Goal: Information Seeking & Learning: Learn about a topic

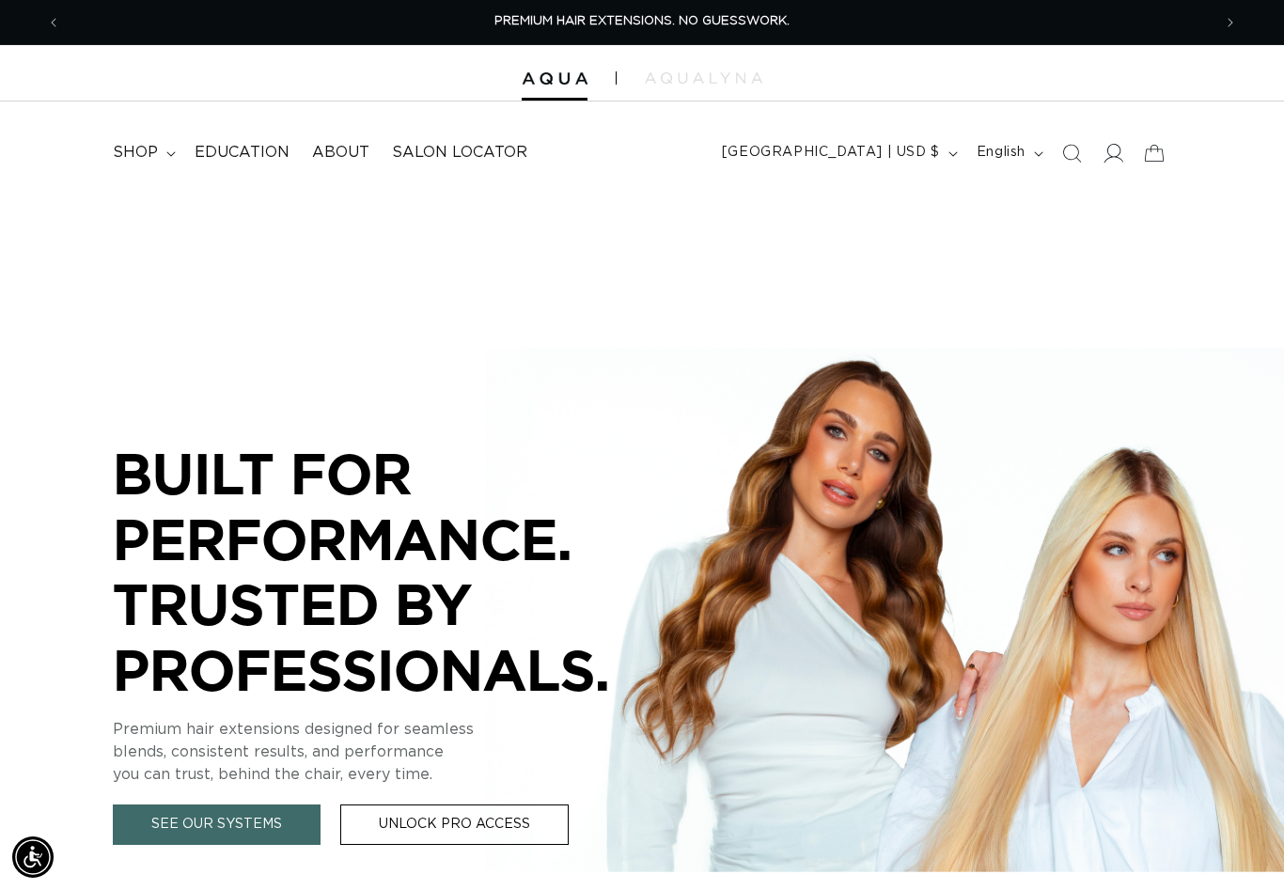
click at [1130, 152] on span at bounding box center [1112, 153] width 41 height 41
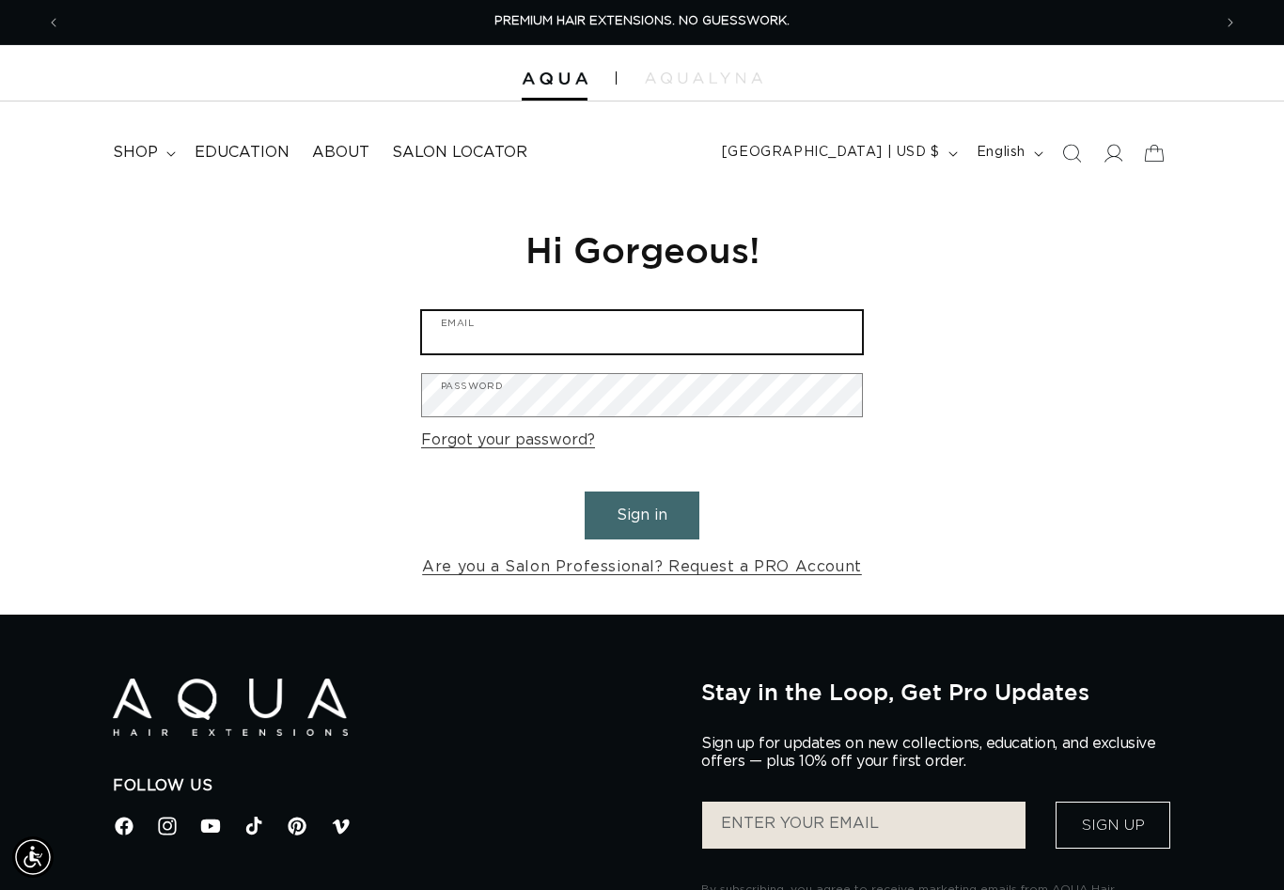
type input "yourhairblew@yahoo.com"
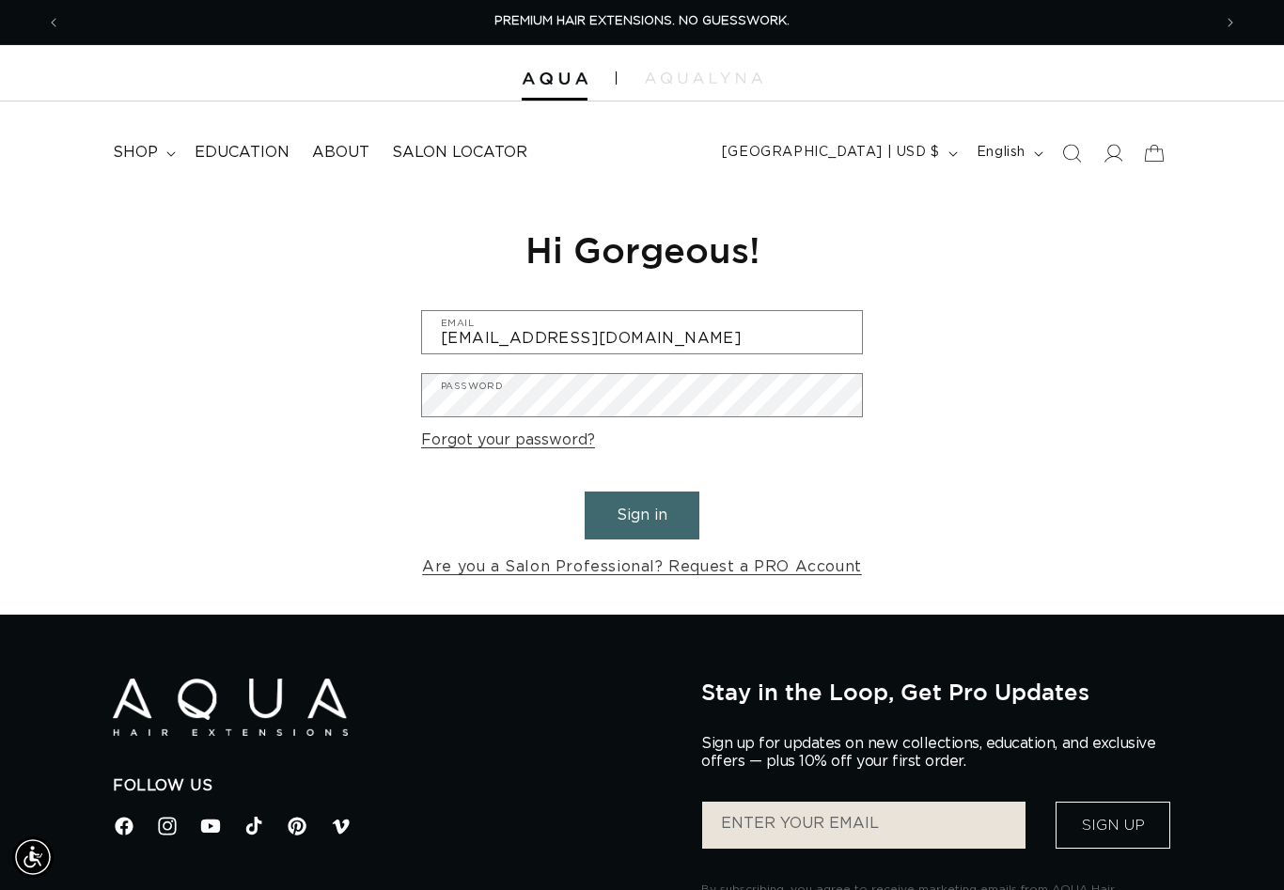
click at [642, 512] on button "Sign in" at bounding box center [642, 516] width 115 height 48
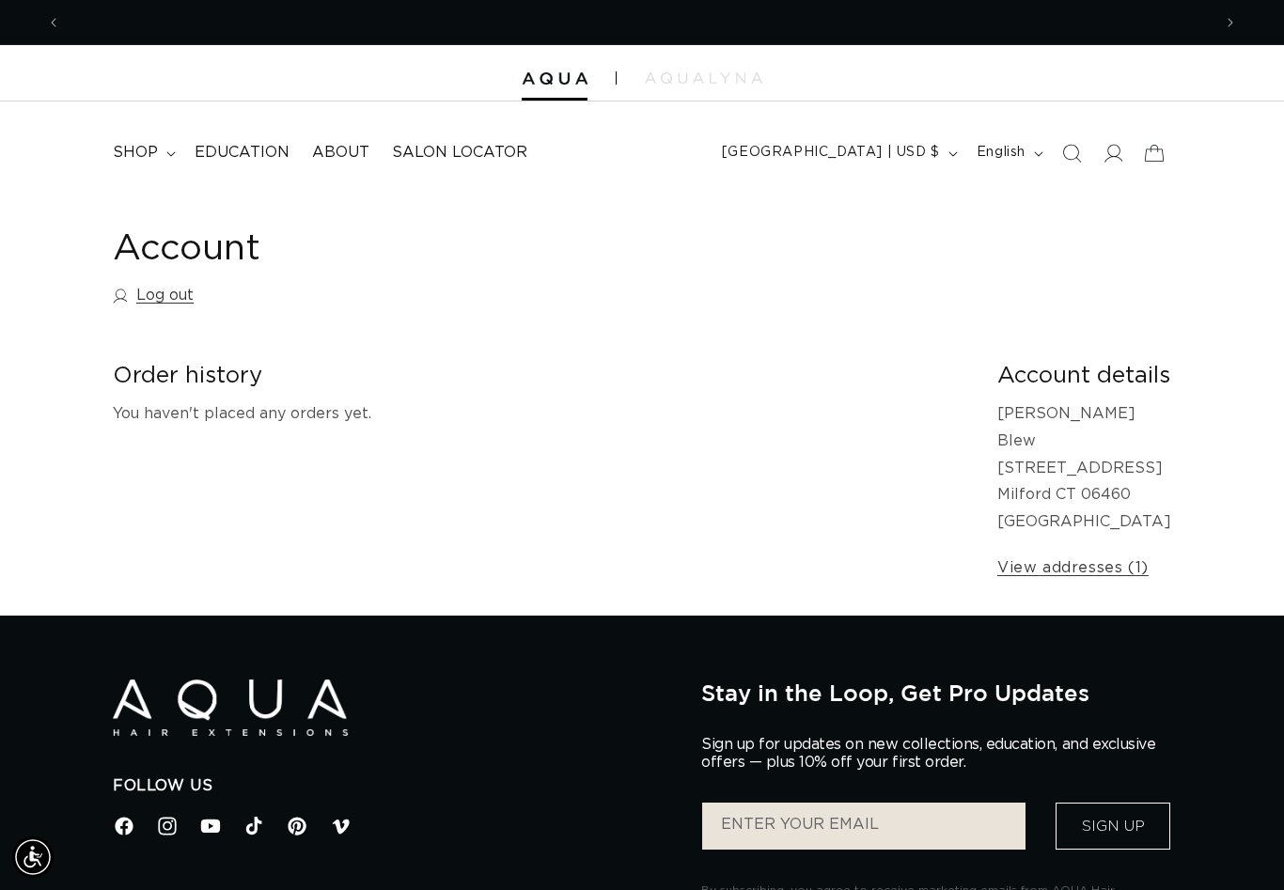
scroll to position [0, 2301]
click at [352, 160] on span "About" at bounding box center [340, 153] width 57 height 20
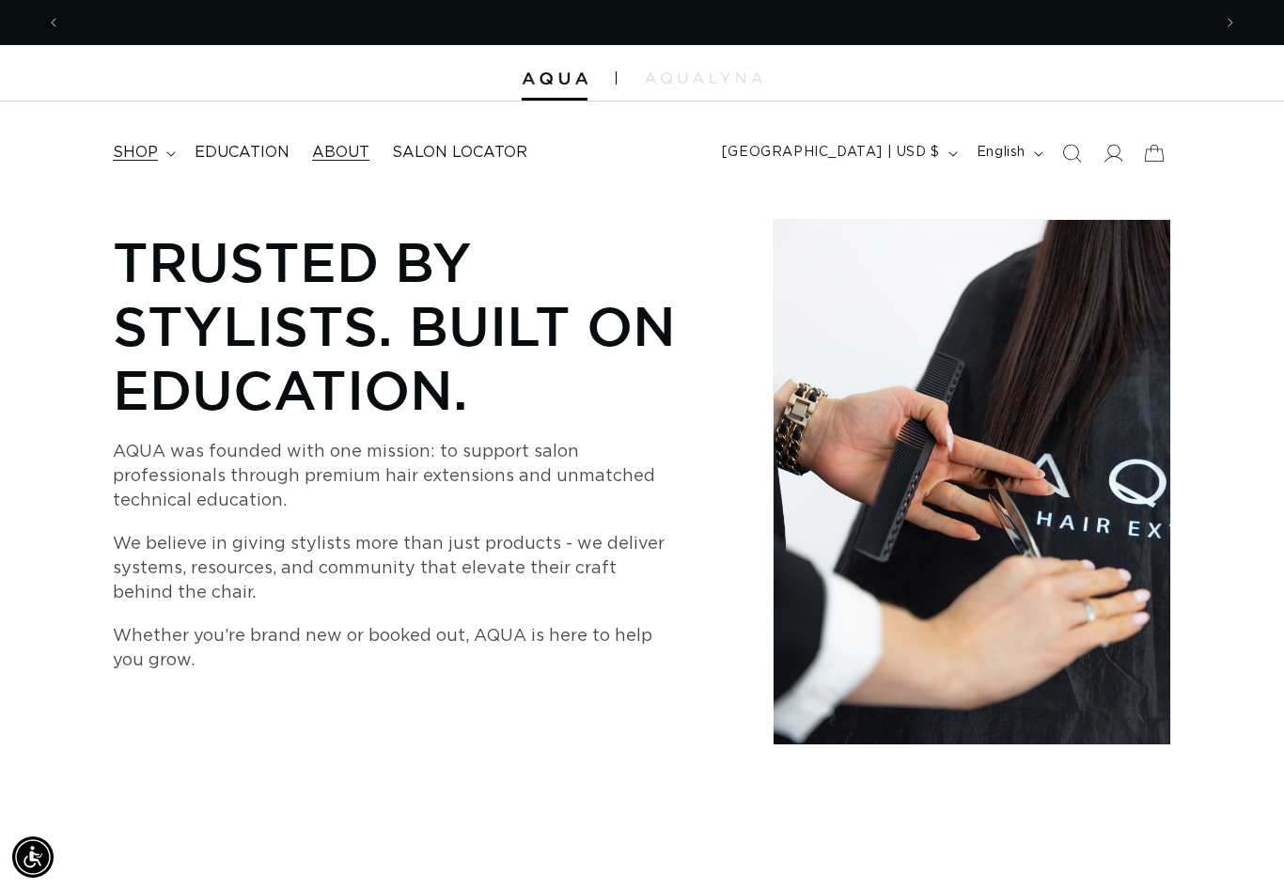
click at [167, 162] on summary "shop" at bounding box center [143, 153] width 82 height 42
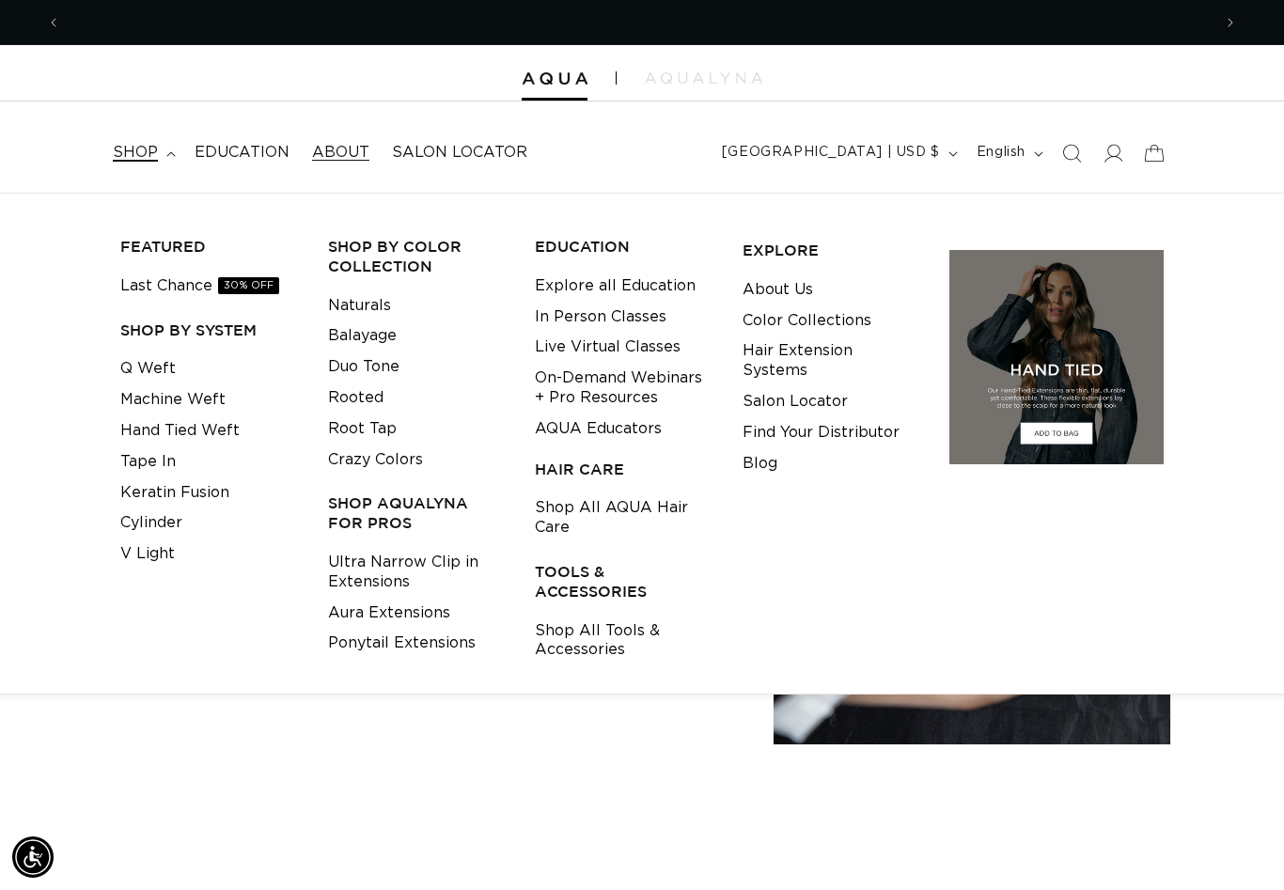
scroll to position [0, 1151]
click at [585, 371] on link "On-Demand Webinars + Pro Resources" at bounding box center [624, 388] width 179 height 51
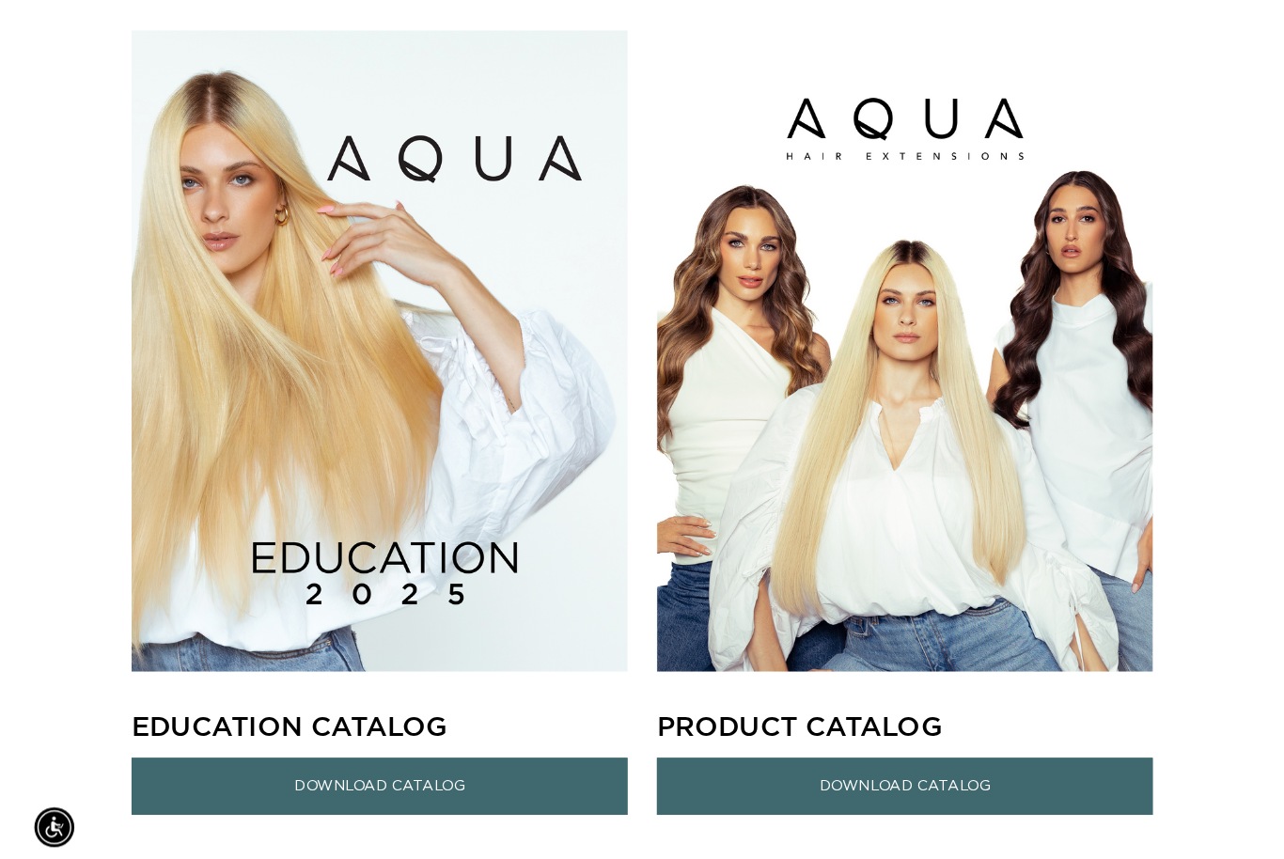
scroll to position [0, 2301]
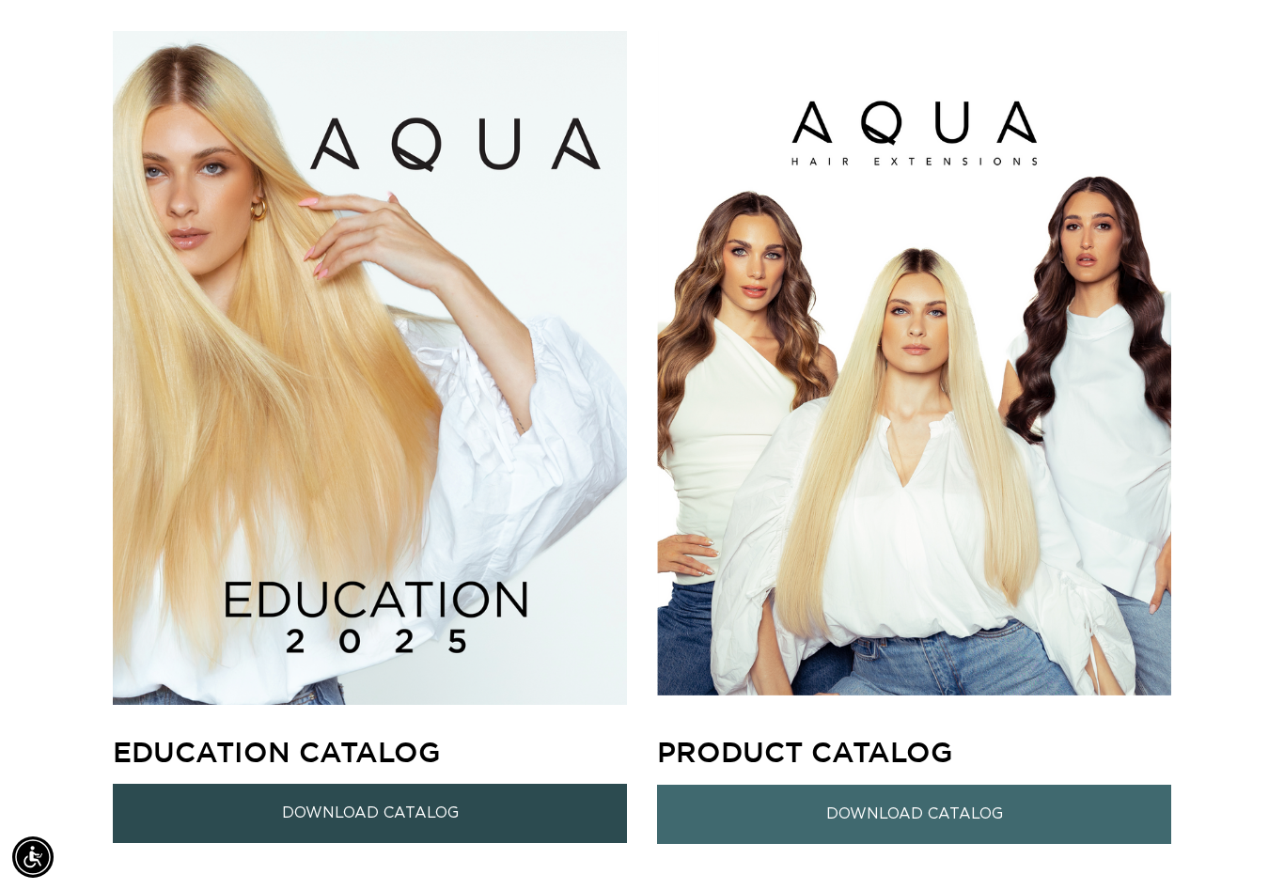
click at [489, 810] on link "Download Catalog" at bounding box center [370, 813] width 514 height 59
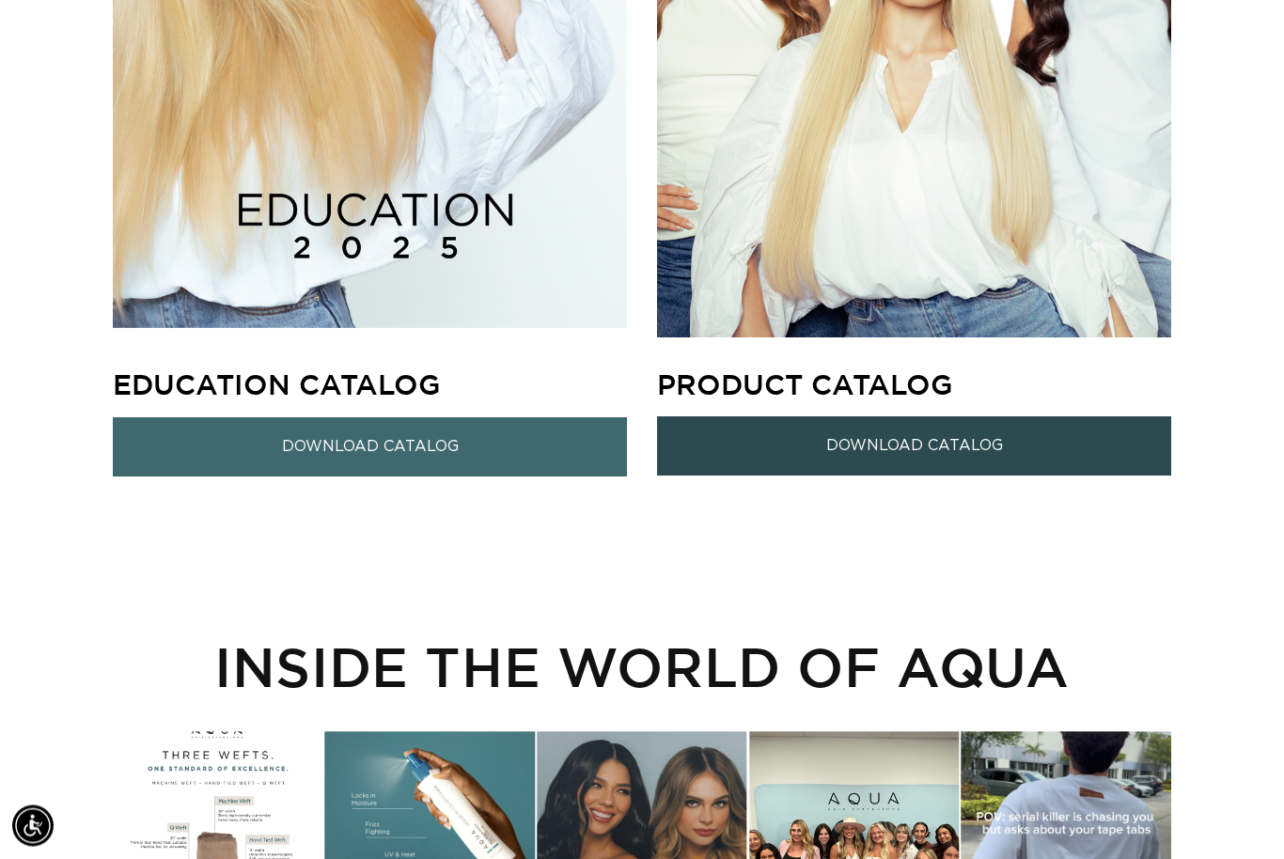
scroll to position [1920, 0]
click at [926, 449] on link "Download Catalog" at bounding box center [914, 445] width 514 height 59
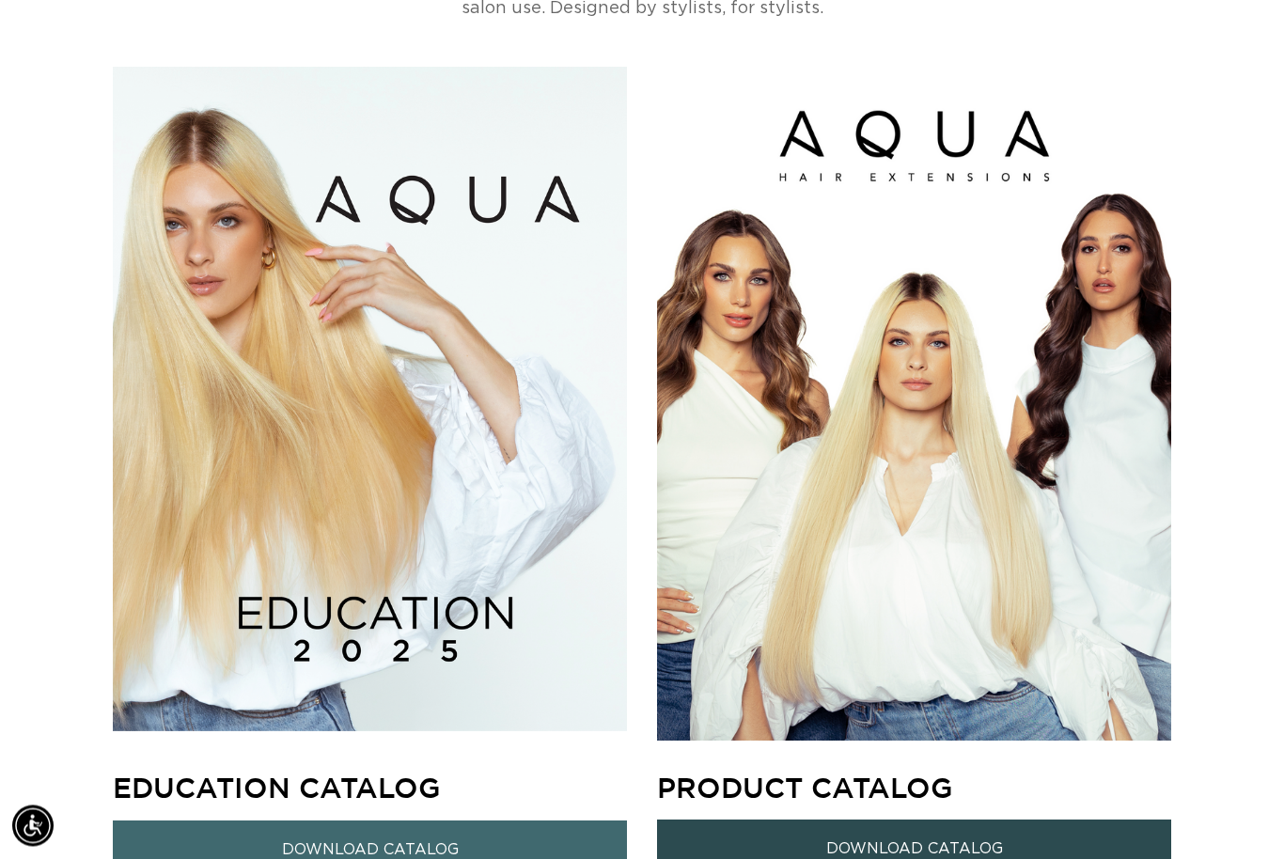
scroll to position [0, 2301]
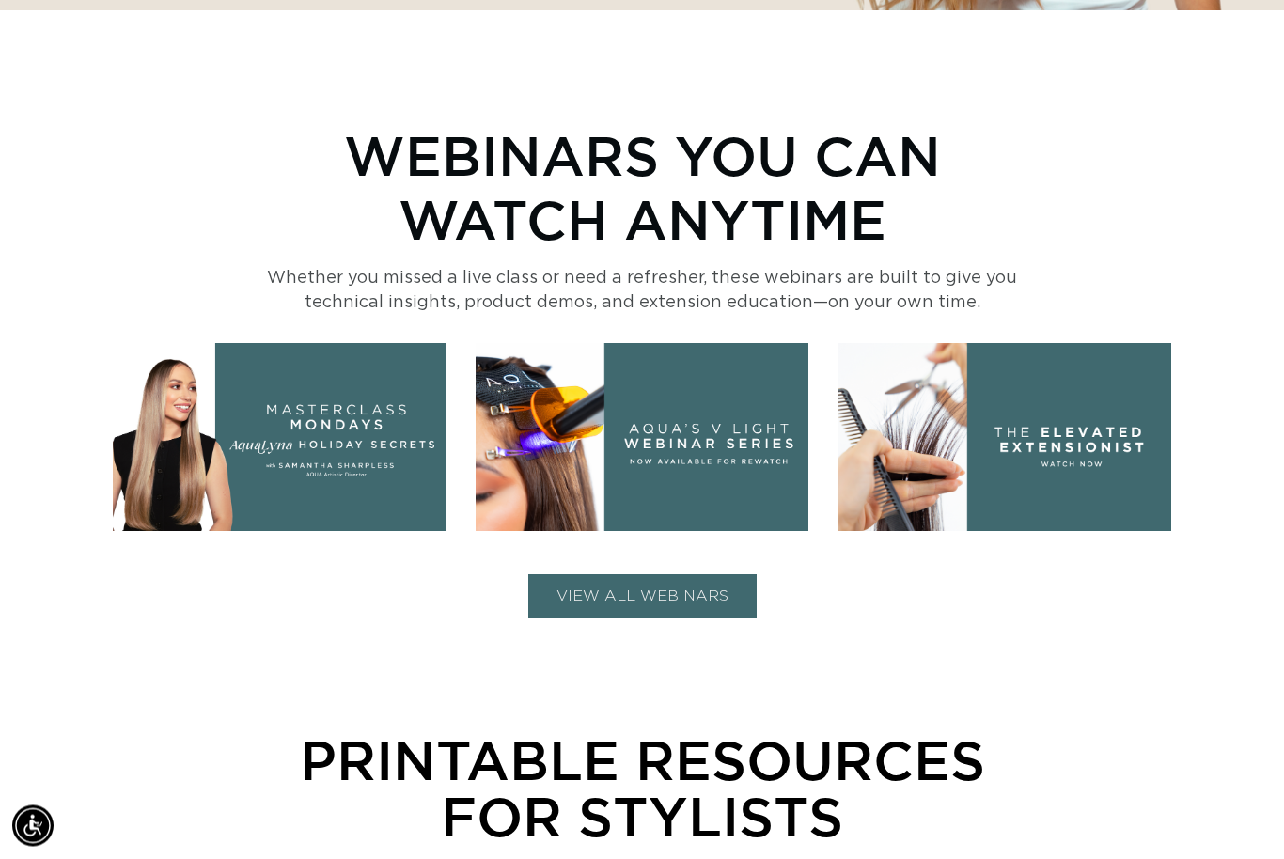
click at [656, 592] on button "VIEW ALL WEBINARS" at bounding box center [642, 597] width 228 height 44
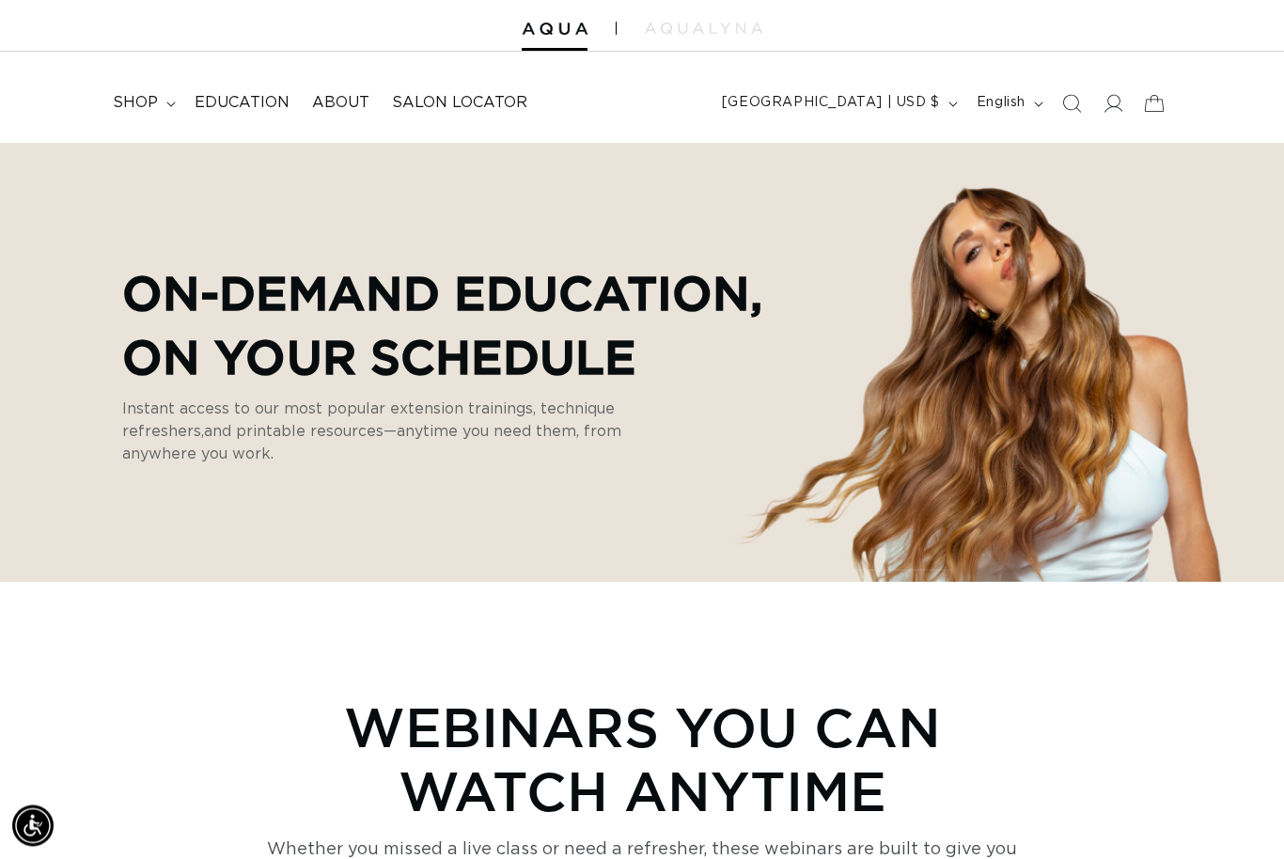
scroll to position [50, 0]
click at [164, 115] on summary "shop" at bounding box center [143, 103] width 82 height 42
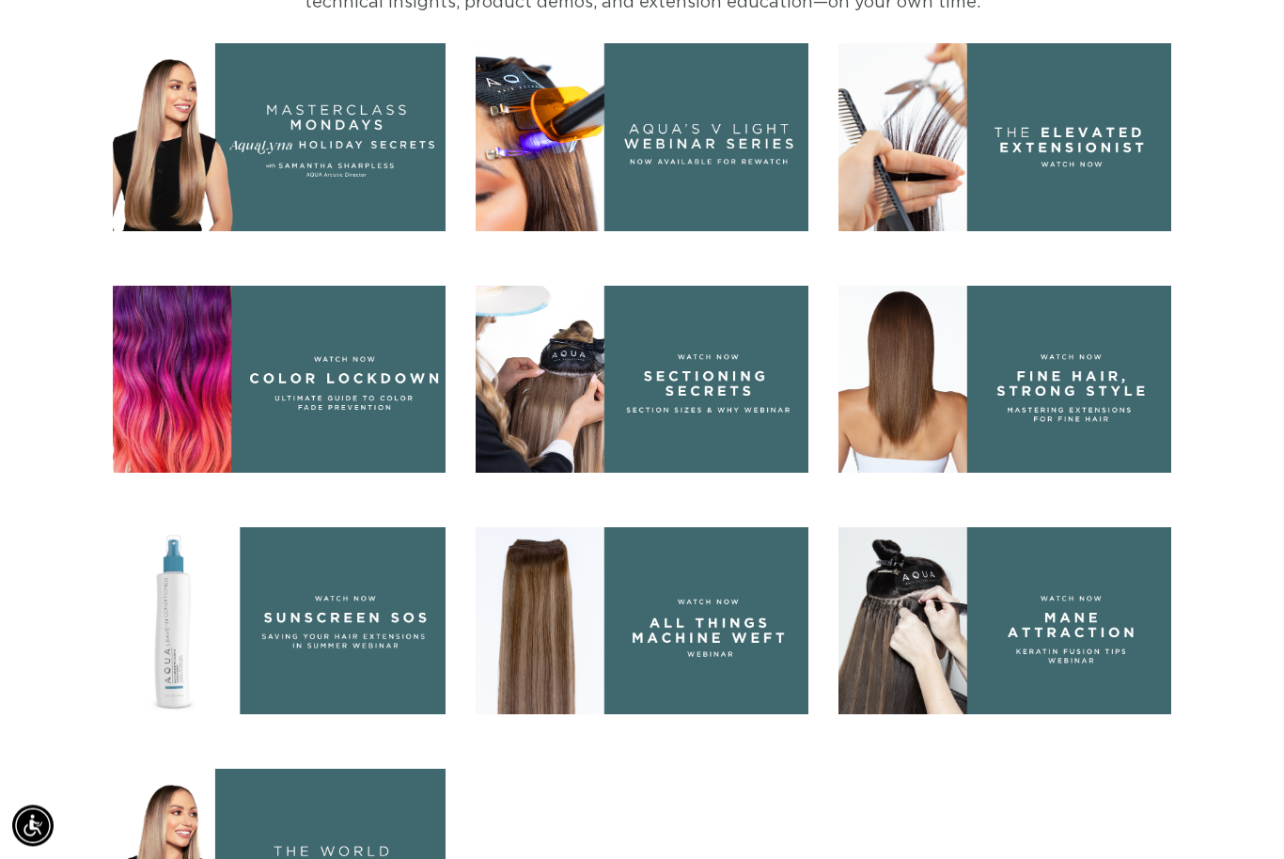
scroll to position [0, 0]
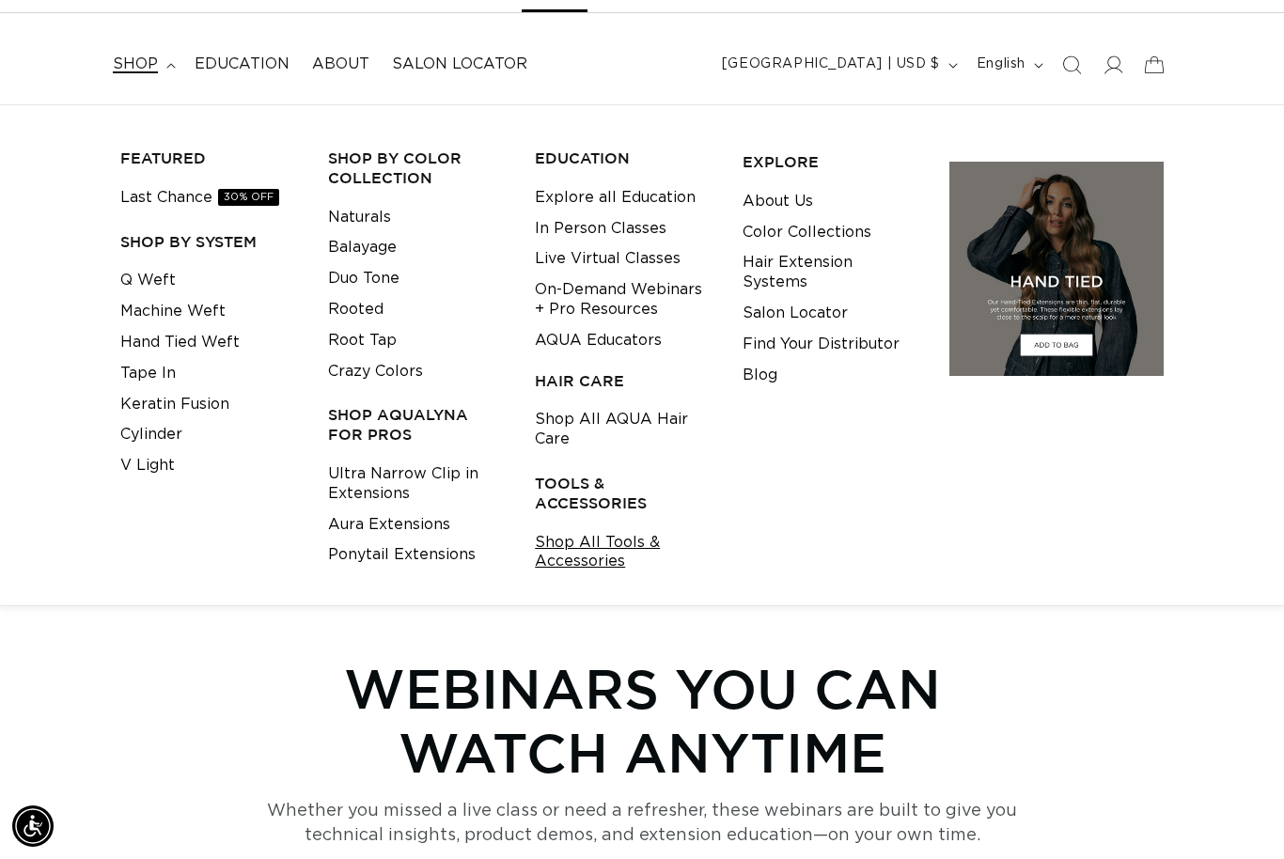
click at [566, 530] on link "Shop All Tools & Accessories" at bounding box center [624, 552] width 179 height 51
